Goal: Information Seeking & Learning: Learn about a topic

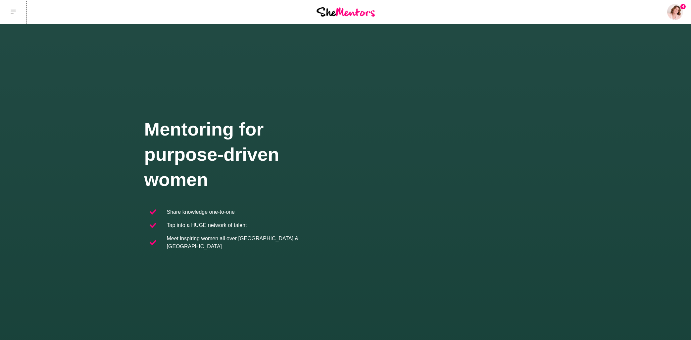
click at [13, 12] on icon at bounding box center [13, 11] width 5 height 5
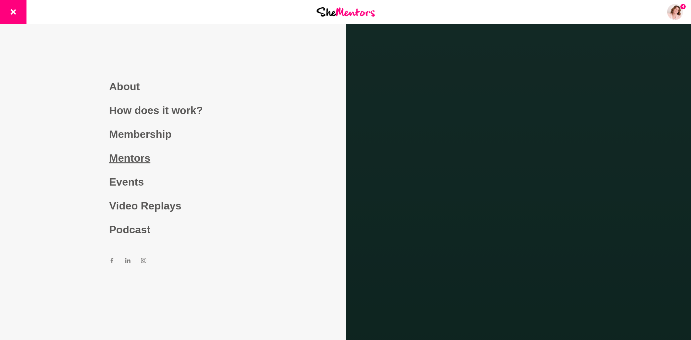
click at [139, 162] on link "Mentors" at bounding box center [172, 158] width 127 height 24
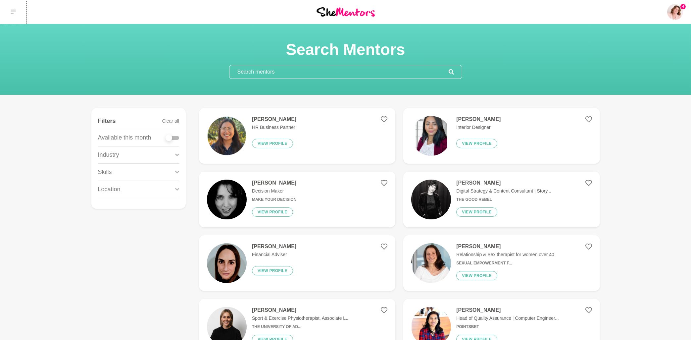
click at [11, 11] on icon at bounding box center [13, 11] width 5 height 5
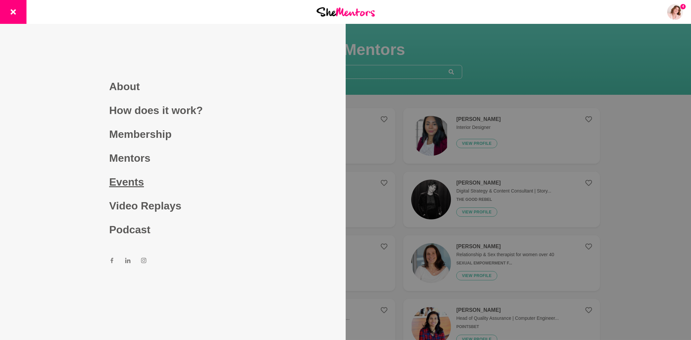
click at [138, 180] on link "Events" at bounding box center [172, 182] width 127 height 24
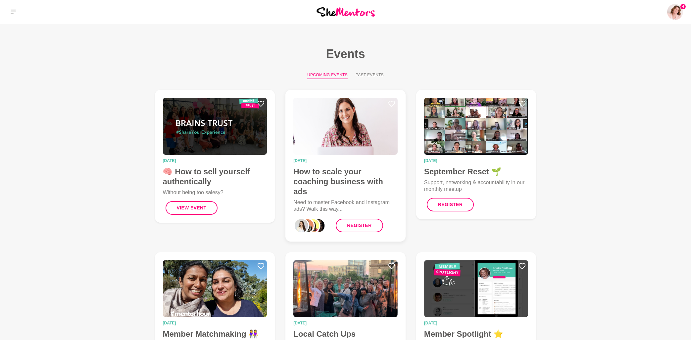
click at [320, 174] on h4 "How to scale your coaching business with ads" at bounding box center [345, 182] width 104 height 30
